Goal: Task Accomplishment & Management: Manage account settings

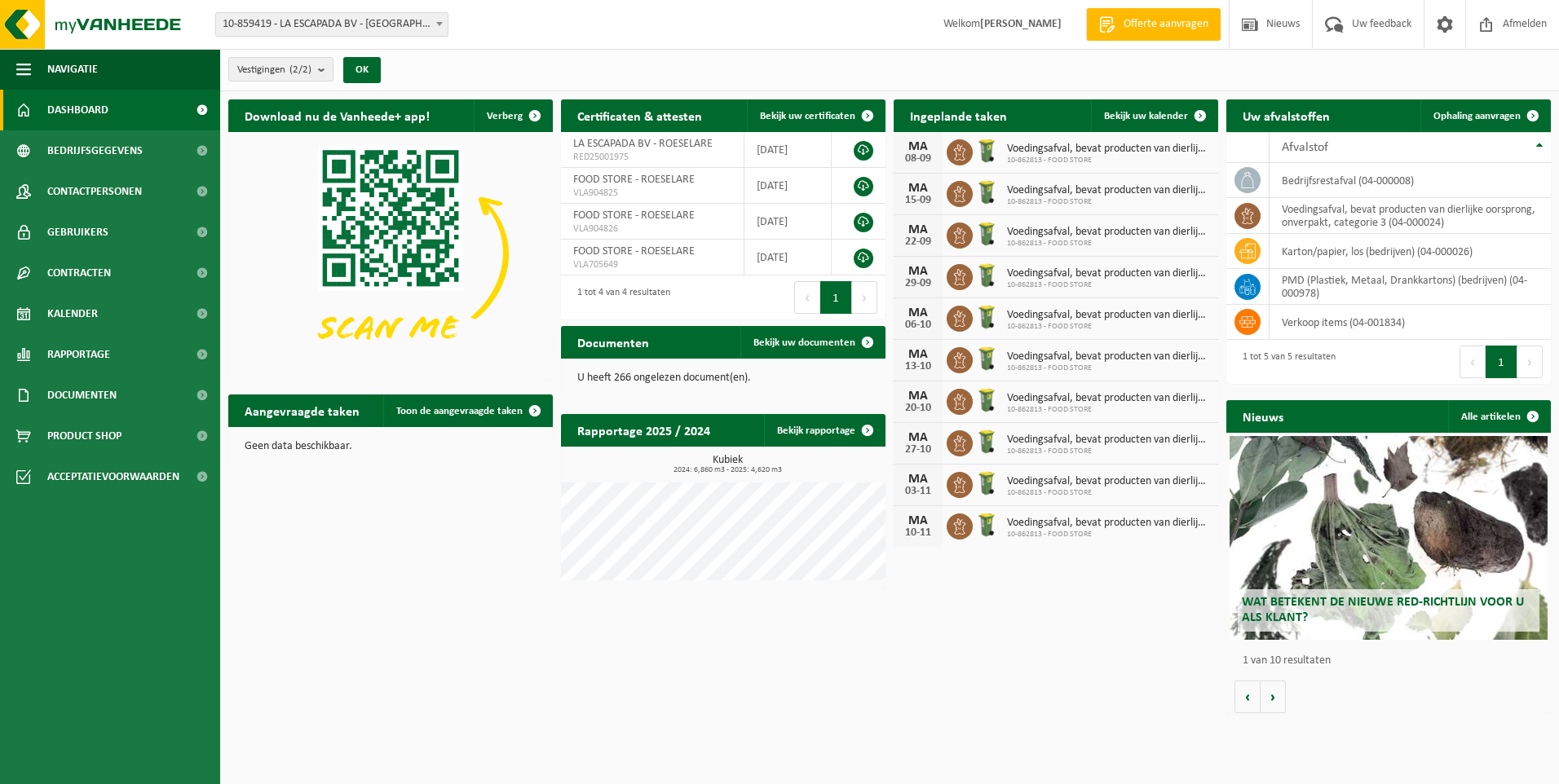
click at [1202, 149] on span "Voedingsafval, bevat producten van dierlijke oorsprong, onverpakt, categorie 3" at bounding box center [1109, 149] width 203 height 13
click at [1160, 115] on span "Bekijk uw kalender" at bounding box center [1146, 115] width 84 height 11
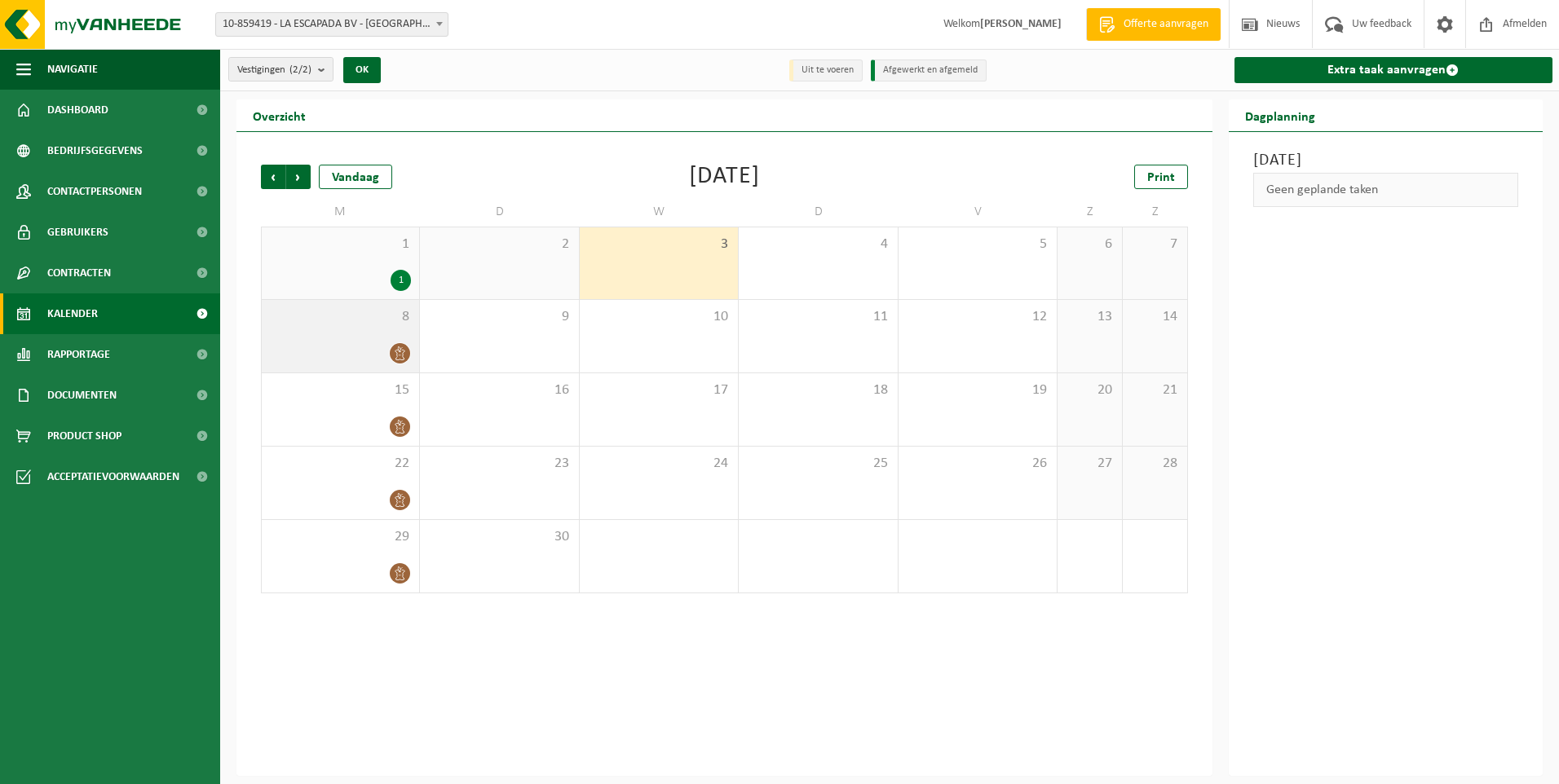
click at [390, 343] on div at bounding box center [341, 353] width 141 height 22
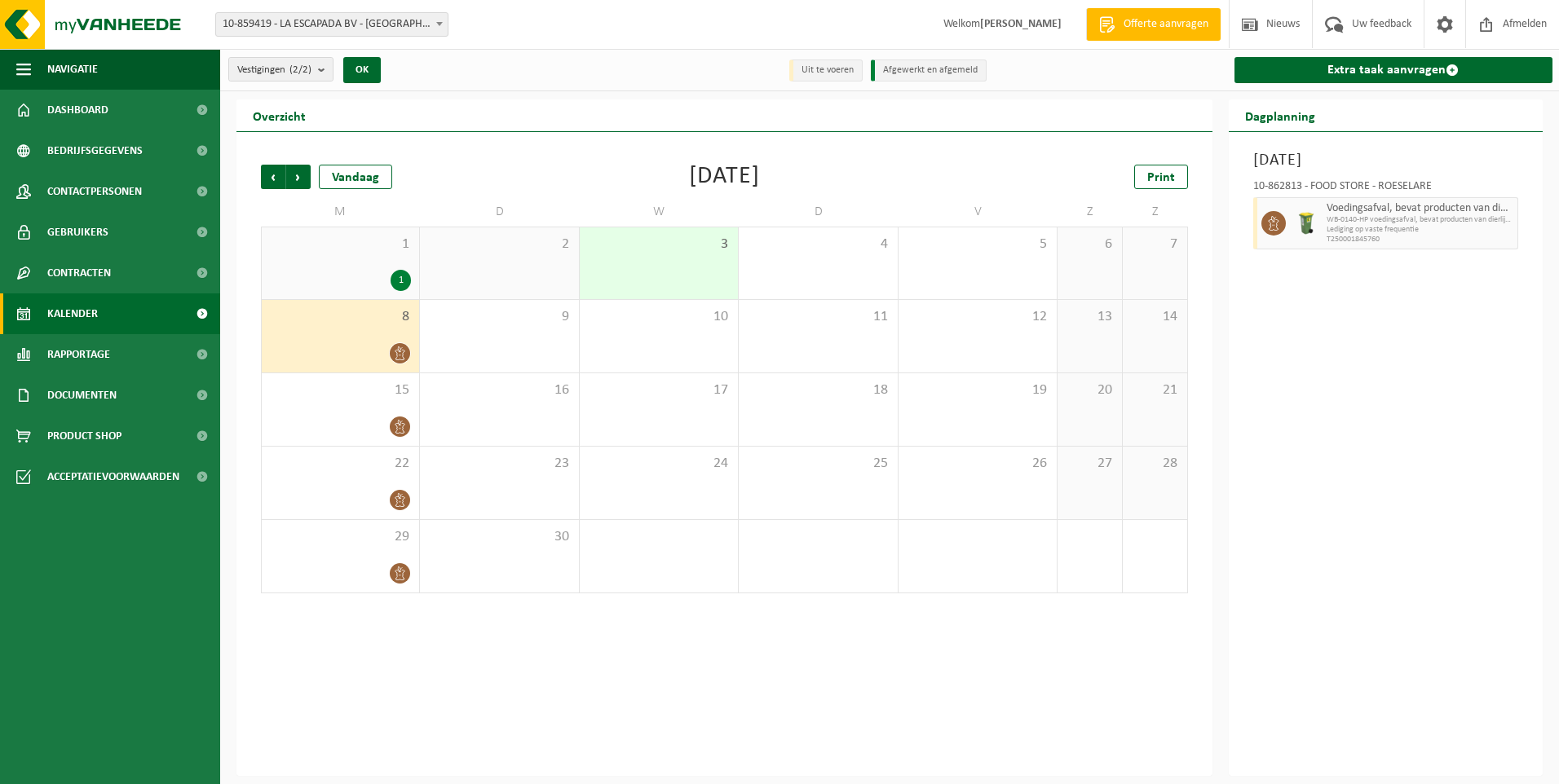
click at [404, 352] on icon at bounding box center [400, 353] width 14 height 14
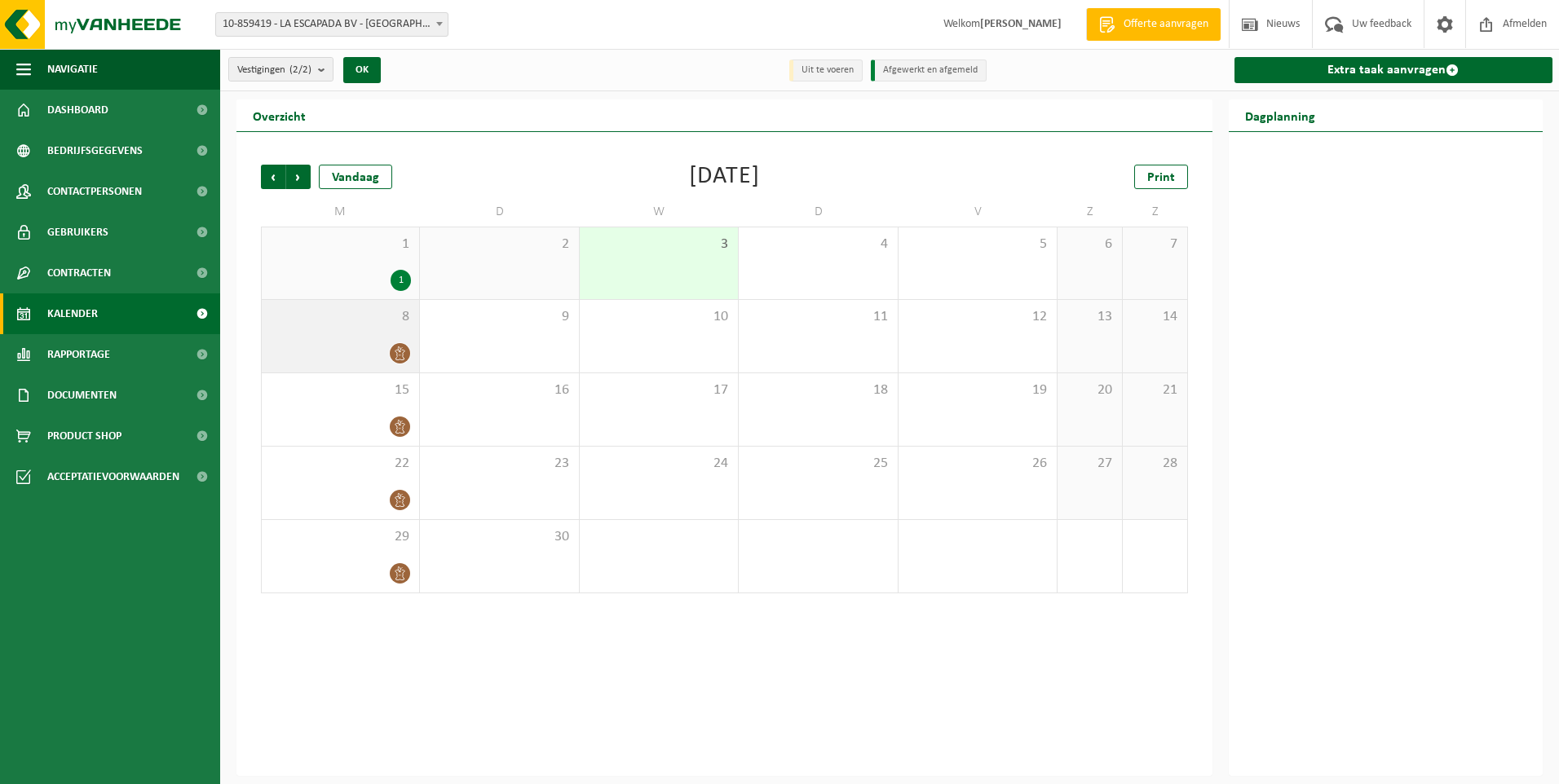
click at [400, 348] on icon at bounding box center [400, 353] width 14 height 14
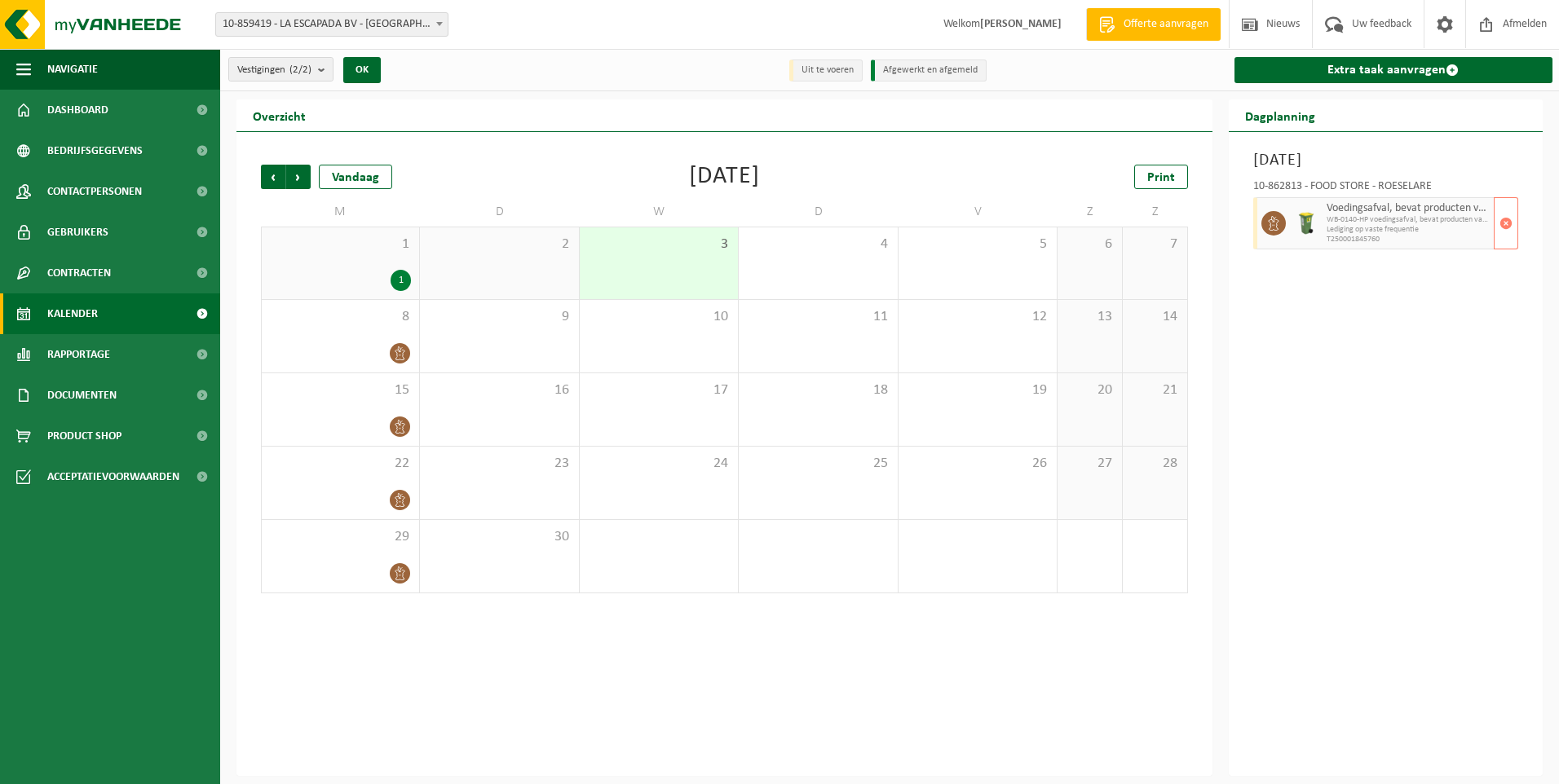
click at [1390, 211] on span "Voedingsafval, bevat producten van dierlijke oorsprong, onverpakt, categorie 3" at bounding box center [1408, 209] width 164 height 13
click at [1504, 223] on span "button" at bounding box center [1506, 223] width 13 height 33
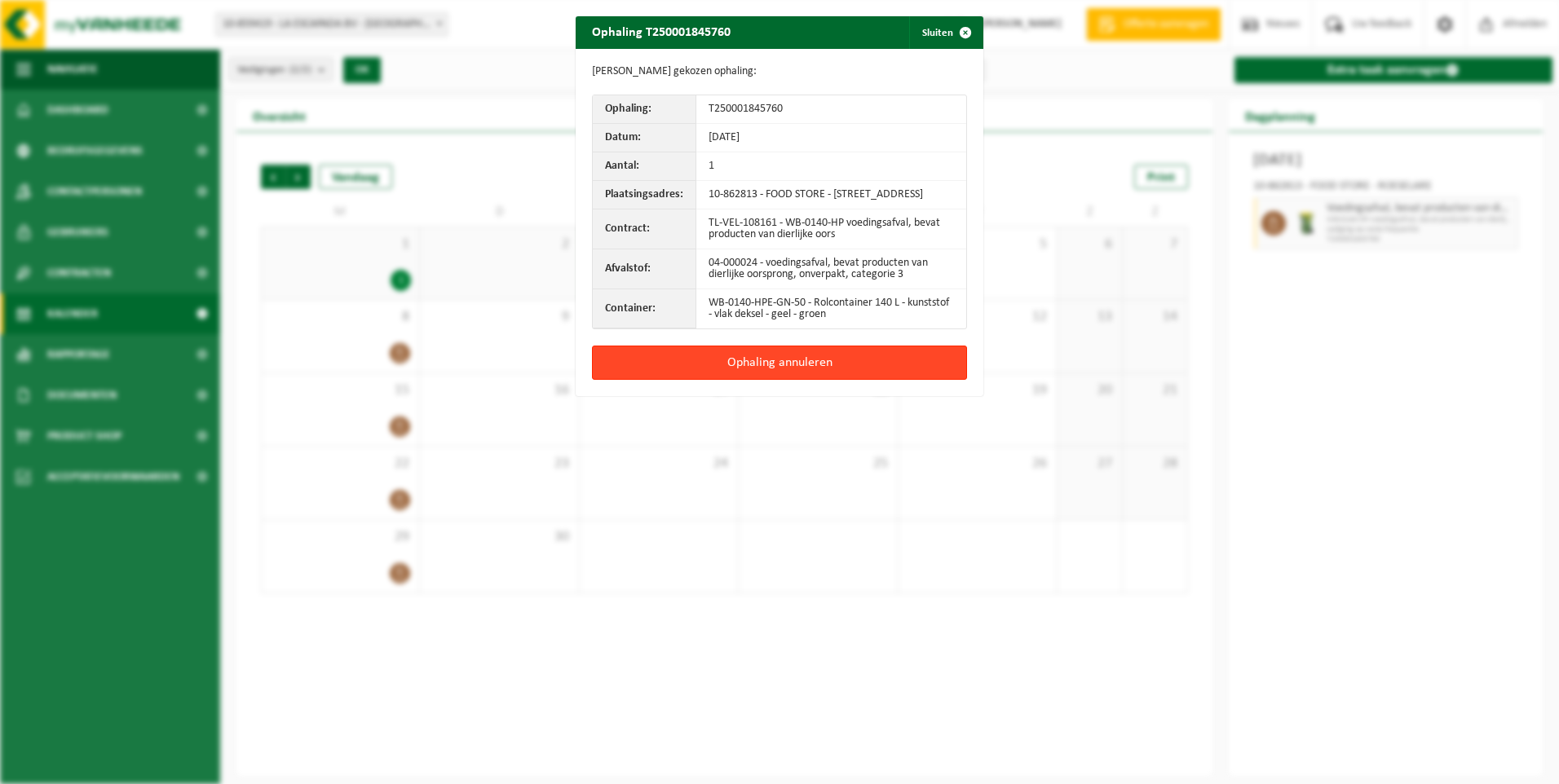
click at [773, 377] on button "Ophaling annuleren" at bounding box center [780, 363] width 375 height 34
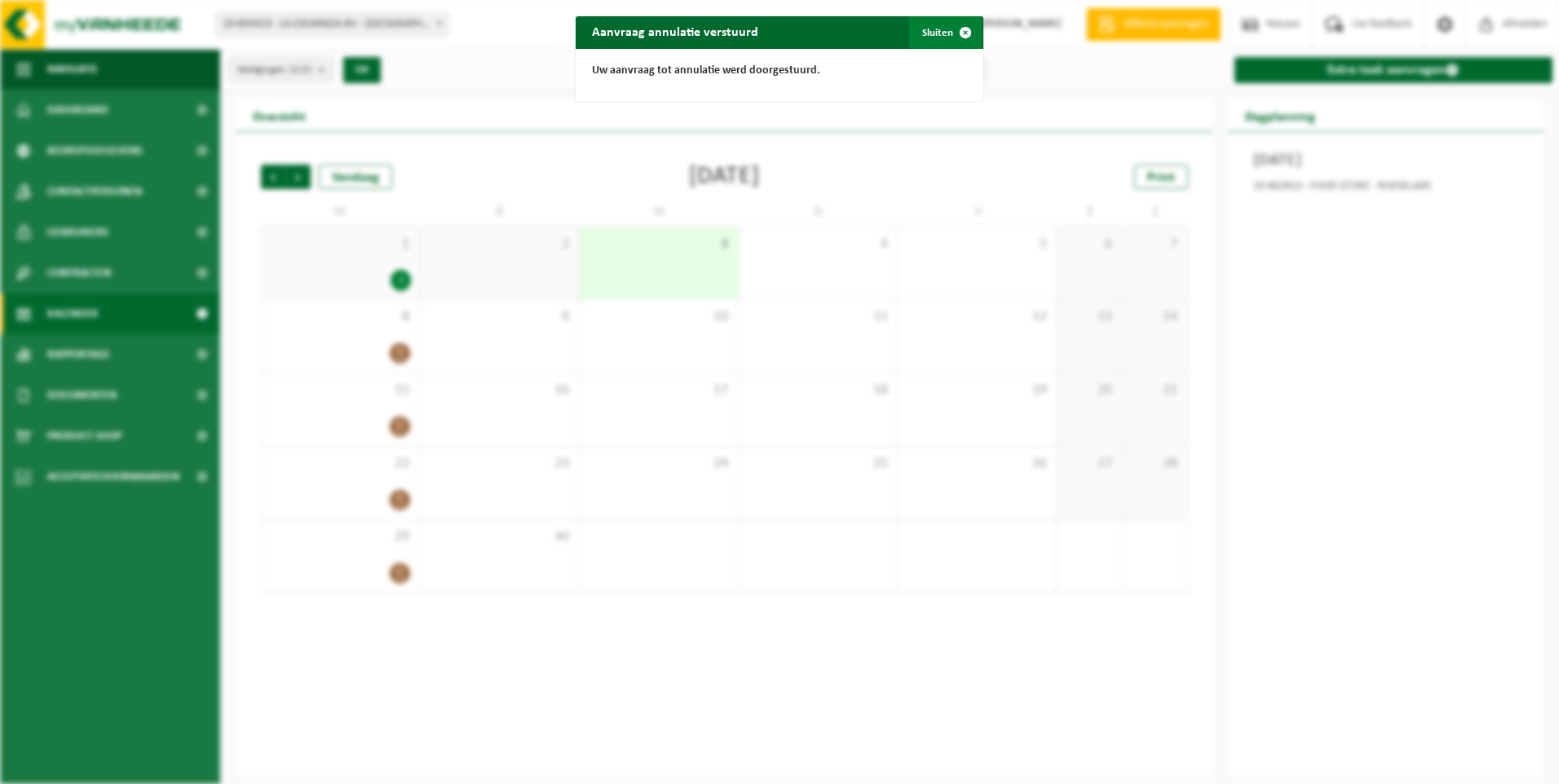
click at [938, 32] on button "Sluiten" at bounding box center [945, 33] width 73 height 33
